Goal: Use online tool/utility

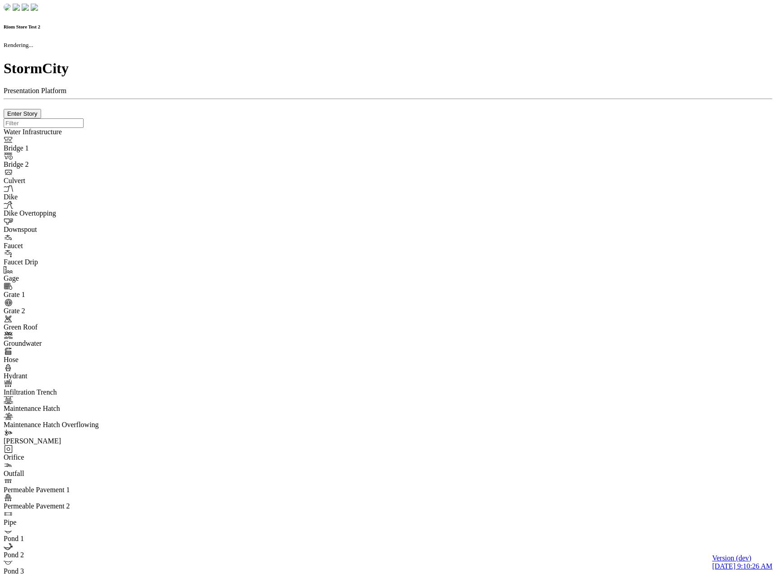
checkbox input "true"
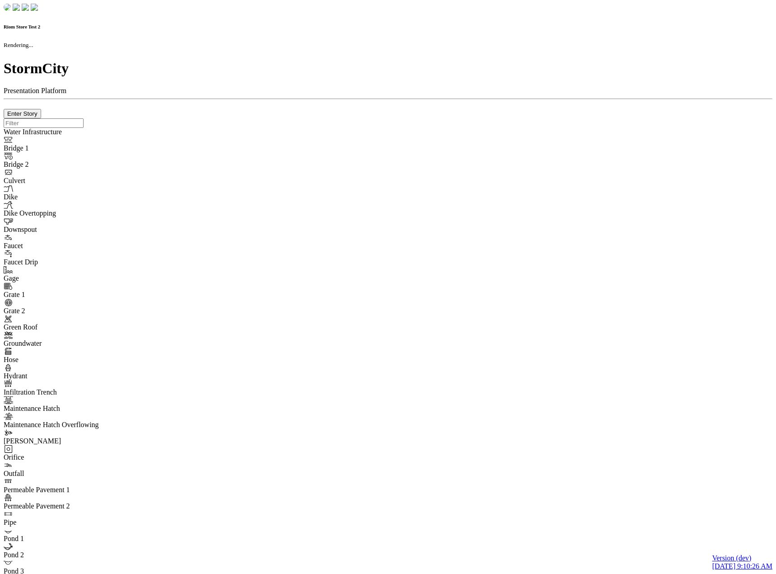
type input "0m"
type textarea "Depth = 0"
checkbox input "true"
select select "CIRCLE"
type input "7"
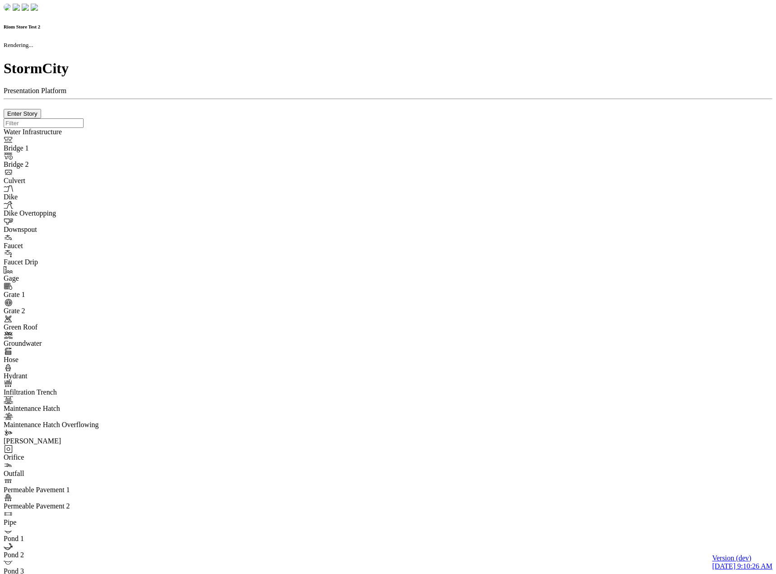
checkbox input "true"
type input "0"
type textarea "<i class="far fa-building"></i>"
select select "None"
type input "7"
